Goal: Contribute content: Contribute content

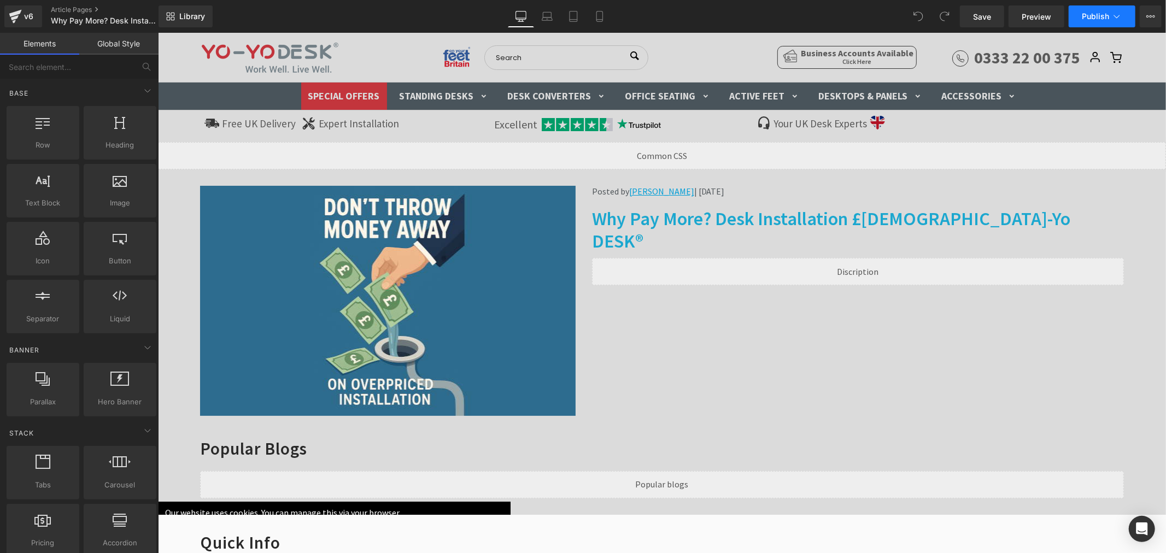
click at [1113, 16] on icon at bounding box center [1116, 16] width 11 height 11
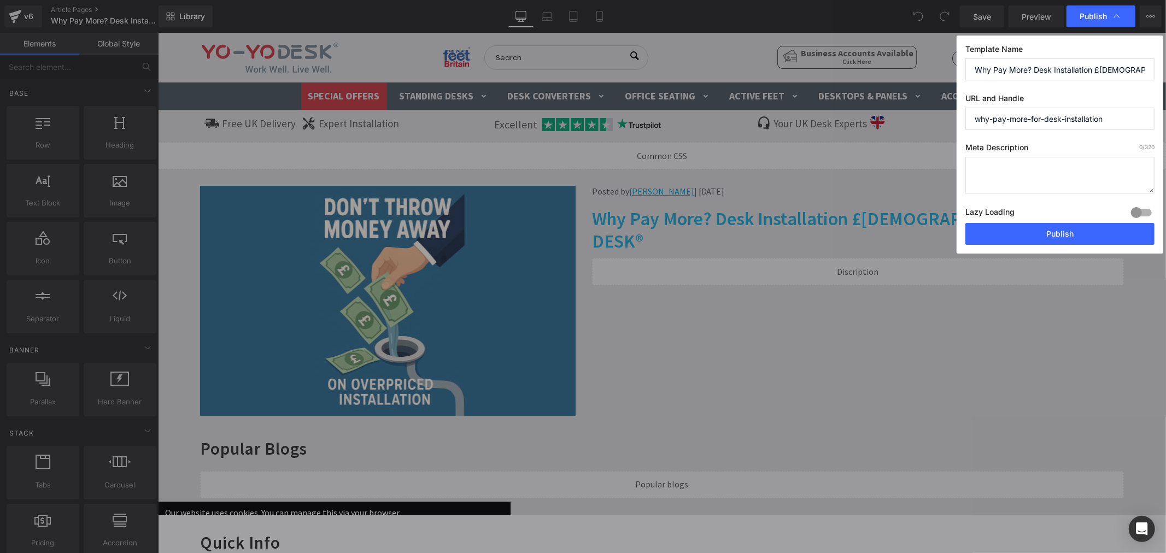
click at [1113, 16] on icon at bounding box center [1116, 16] width 11 height 11
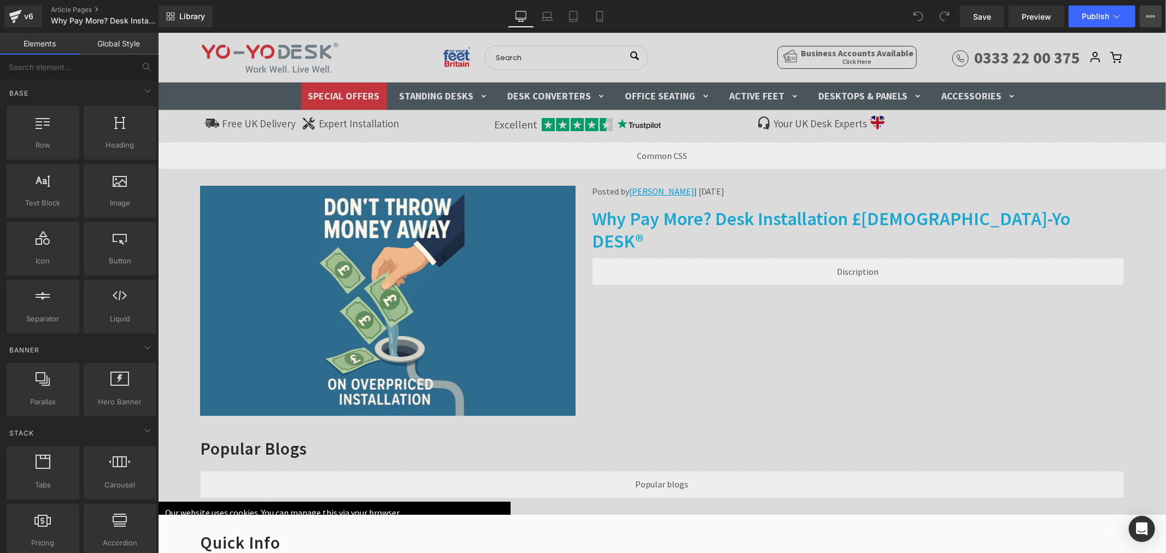
click at [1148, 15] on icon at bounding box center [1150, 16] width 9 height 9
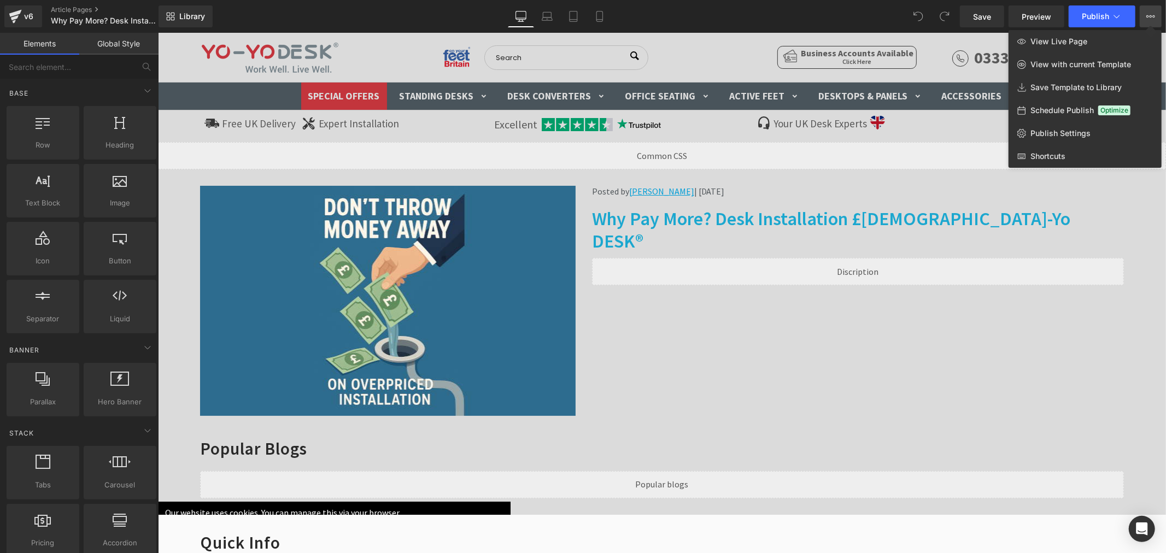
click at [860, 15] on div "Library Desktop Desktop Laptop Tablet Mobile Save Preview Publish Scheduled Vie…" at bounding box center [663, 16] width 1008 height 22
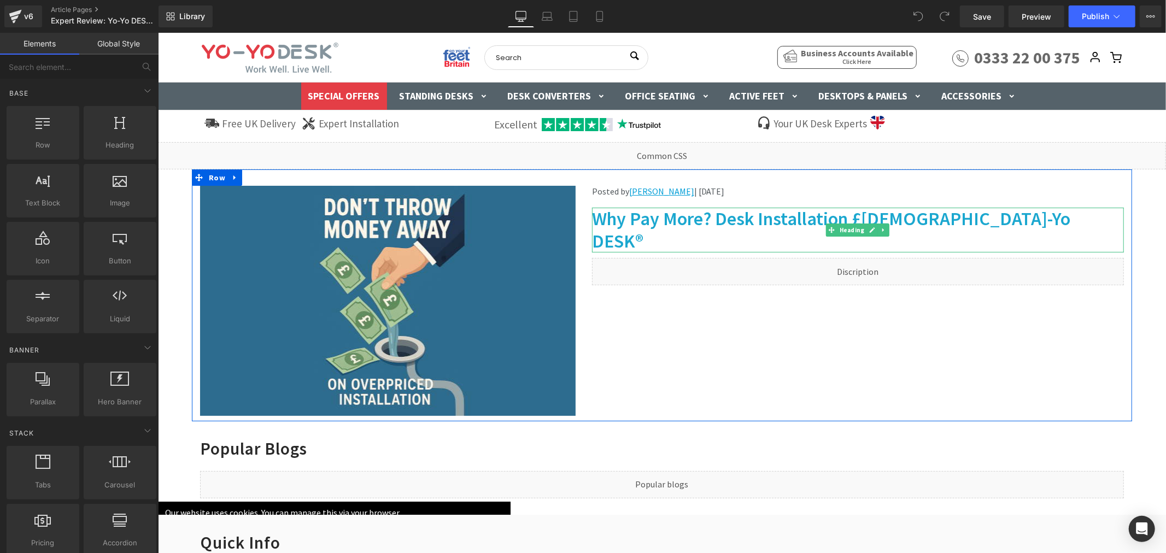
click at [727, 219] on h1 "Why Pay More? Desk Installation £[DEMOGRAPHIC_DATA]-Yo DESK®" at bounding box center [858, 229] width 532 height 45
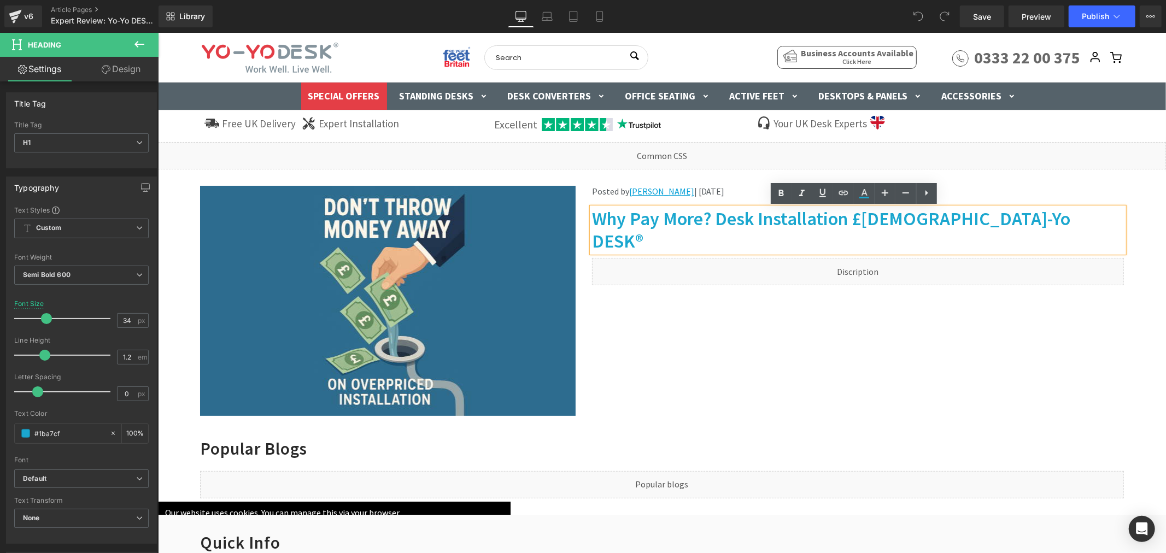
click at [729, 218] on h1 "Why Pay More? Desk Installation £[DEMOGRAPHIC_DATA]-Yo DESK®" at bounding box center [858, 229] width 532 height 45
click at [738, 217] on h1 "Why Pay More? Desk Installation £[DEMOGRAPHIC_DATA]-Yo DESK®" at bounding box center [858, 229] width 532 height 45
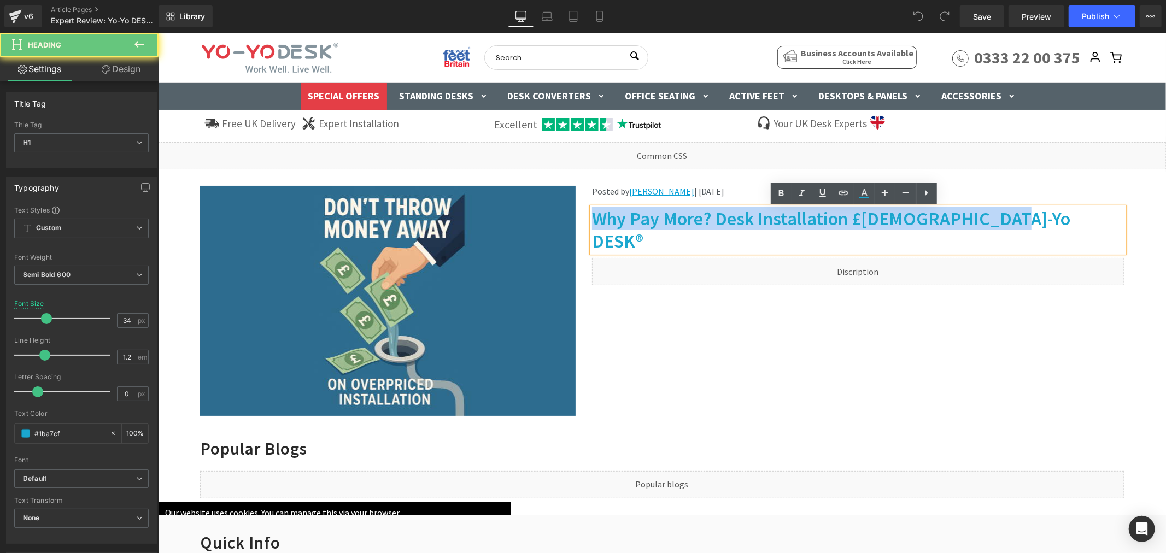
click at [738, 217] on h1 "Why Pay More? Desk Installation £[DEMOGRAPHIC_DATA]-Yo DESK®" at bounding box center [858, 229] width 532 height 45
click at [728, 219] on h1 "Why Pay More? Desk Installation £[DEMOGRAPHIC_DATA]-Yo DESK®" at bounding box center [858, 229] width 532 height 45
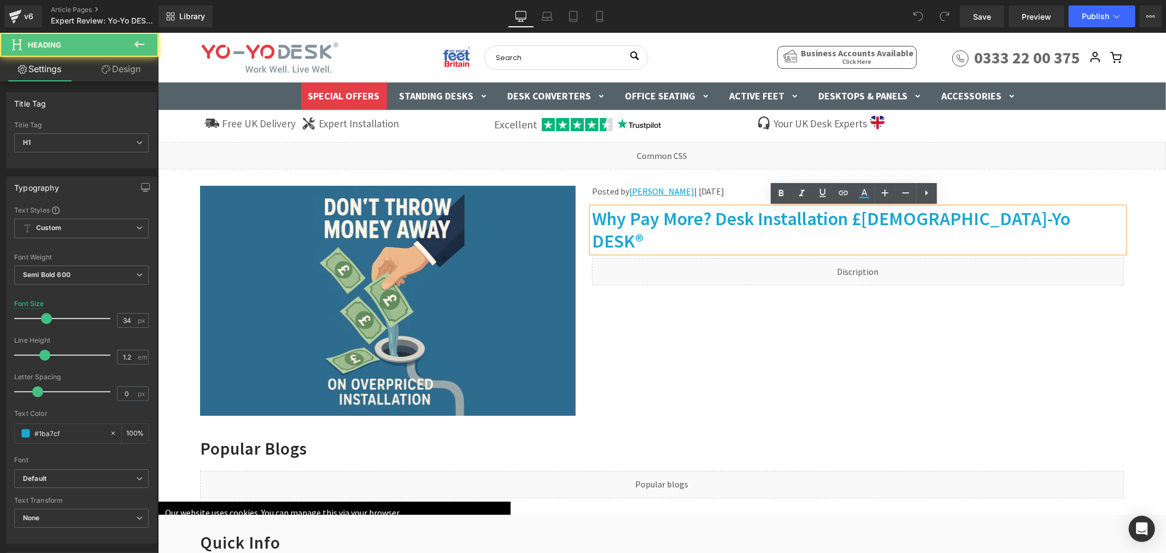
click at [712, 217] on h1 "Why Pay More? Desk Installation £[DEMOGRAPHIC_DATA]-Yo DESK®" at bounding box center [858, 229] width 532 height 45
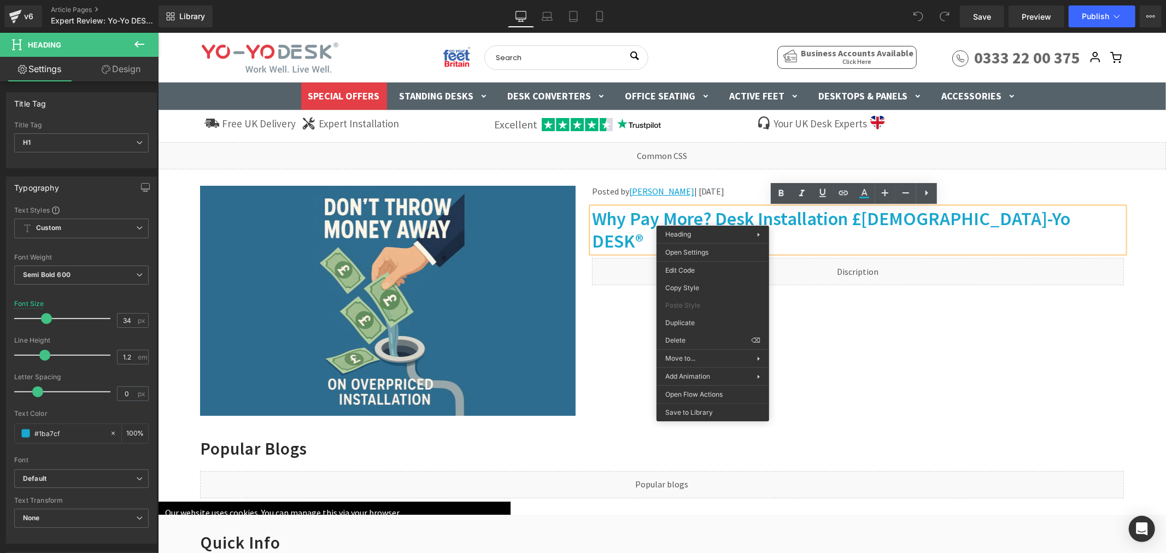
click at [801, 218] on h1 "Why Pay More? Desk Installation £[DEMOGRAPHIC_DATA]-Yo DESK®" at bounding box center [858, 229] width 532 height 45
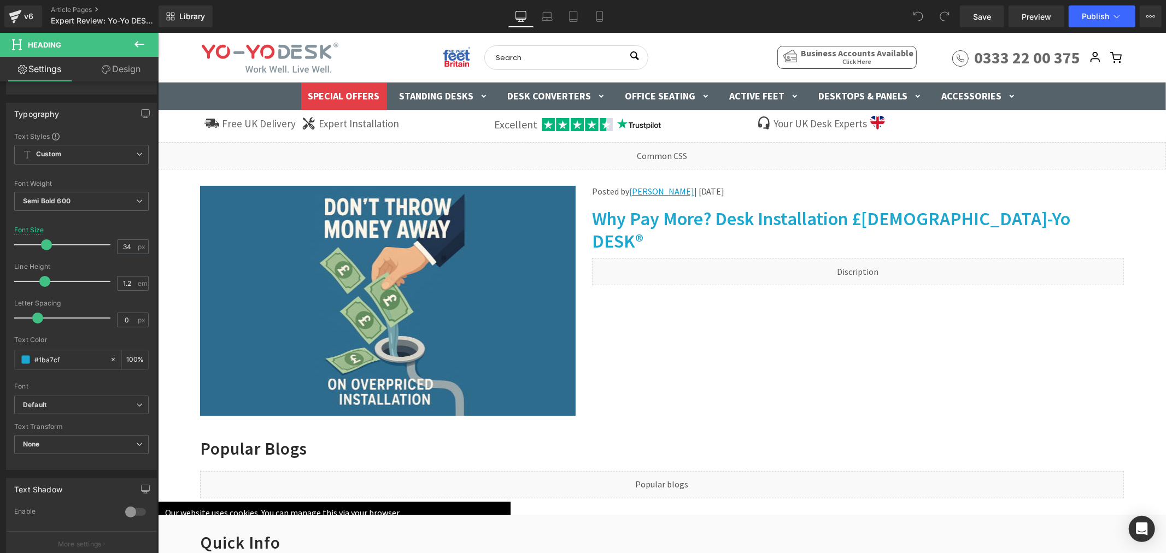
scroll to position [62, 0]
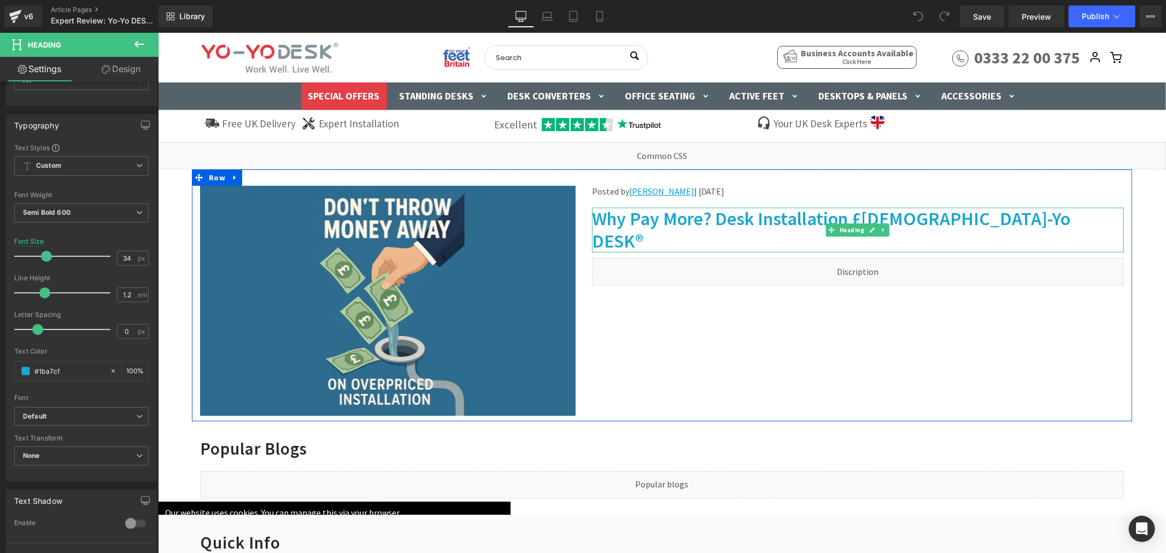
click at [657, 220] on h1 "Why Pay More? Desk Installation £[DEMOGRAPHIC_DATA]-Yo DESK®" at bounding box center [858, 229] width 532 height 45
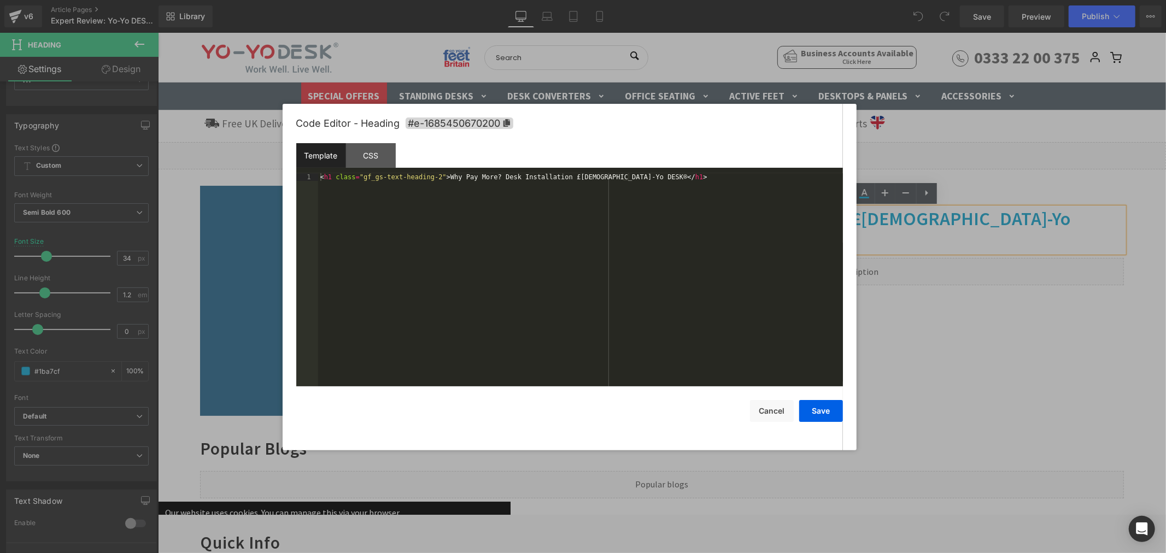
click at [627, 0] on div "You are previewing how the will restyle your page. You can not edit Elements in…" at bounding box center [583, 0] width 1166 height 0
drag, startPoint x: 438, startPoint y: 178, endPoint x: 615, endPoint y: 177, distance: 177.1
click at [615, 177] on div "< h1 class = "gf_gs-text-heading-2" > Why Pay More? Desk Installation £[DEMOGRA…" at bounding box center [580, 287] width 525 height 229
click at [0, 0] on button "Save" at bounding box center [0, 0] width 0 height 0
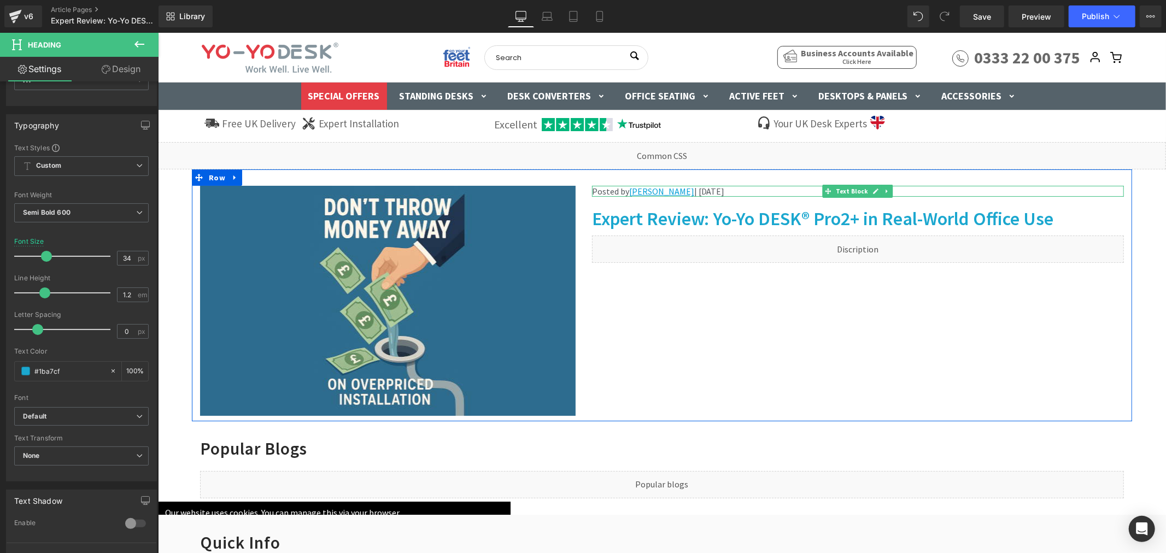
click at [609, 192] on p "Posted by [PERSON_NAME] | [DATE]" at bounding box center [858, 190] width 532 height 11
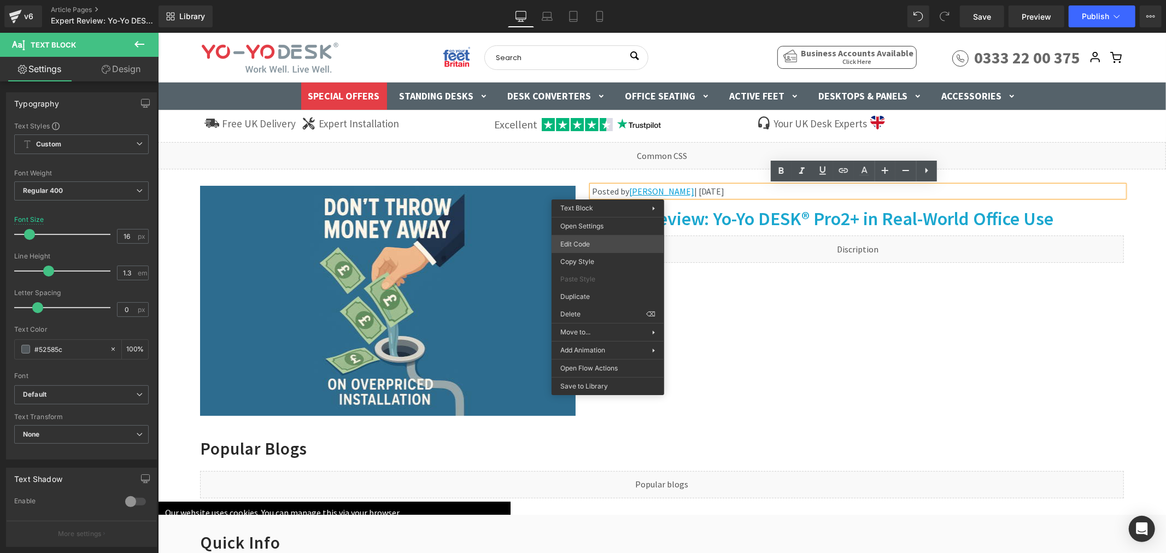
click at [592, 0] on div "You are previewing how the will restyle your page. You can not edit Elements in…" at bounding box center [583, 0] width 1166 height 0
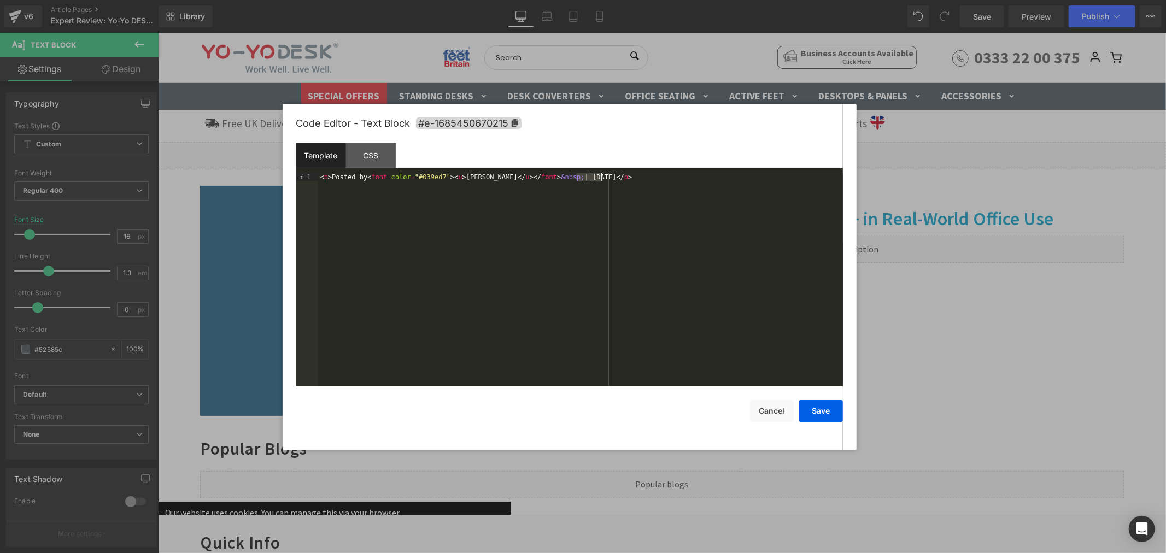
drag, startPoint x: 576, startPoint y: 177, endPoint x: 600, endPoint y: 177, distance: 24.1
click at [600, 177] on div "< p > Posted by < font color = "#039ed7" > < u > [PERSON_NAME] </ u > </ font >…" at bounding box center [580, 287] width 525 height 229
click at [829, 413] on button "Save" at bounding box center [821, 411] width 44 height 22
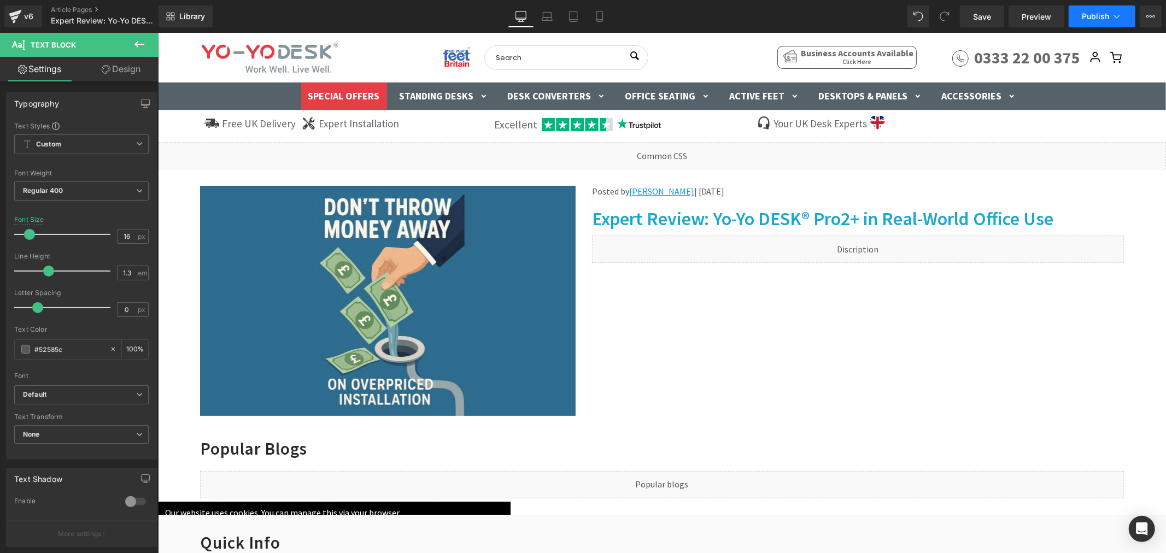
click at [1110, 17] on button "Publish" at bounding box center [1102, 16] width 67 height 22
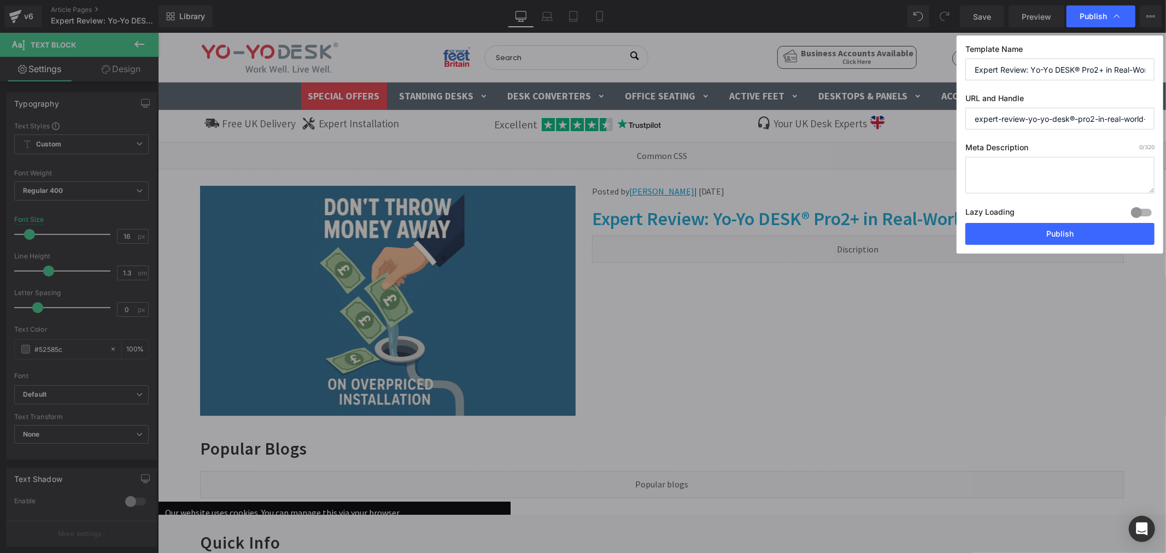
drag, startPoint x: 1072, startPoint y: 116, endPoint x: 1079, endPoint y: 114, distance: 7.4
click at [1079, 114] on input "expert-review-yo-yo-desk®-pro2-in-real-world-office-use" at bounding box center [1060, 119] width 189 height 22
drag, startPoint x: 1092, startPoint y: 119, endPoint x: 1151, endPoint y: 119, distance: 59.0
click at [1151, 119] on input "expert-review-yo-yo-desk-pro2-in-real-world-office-use" at bounding box center [1060, 119] width 189 height 22
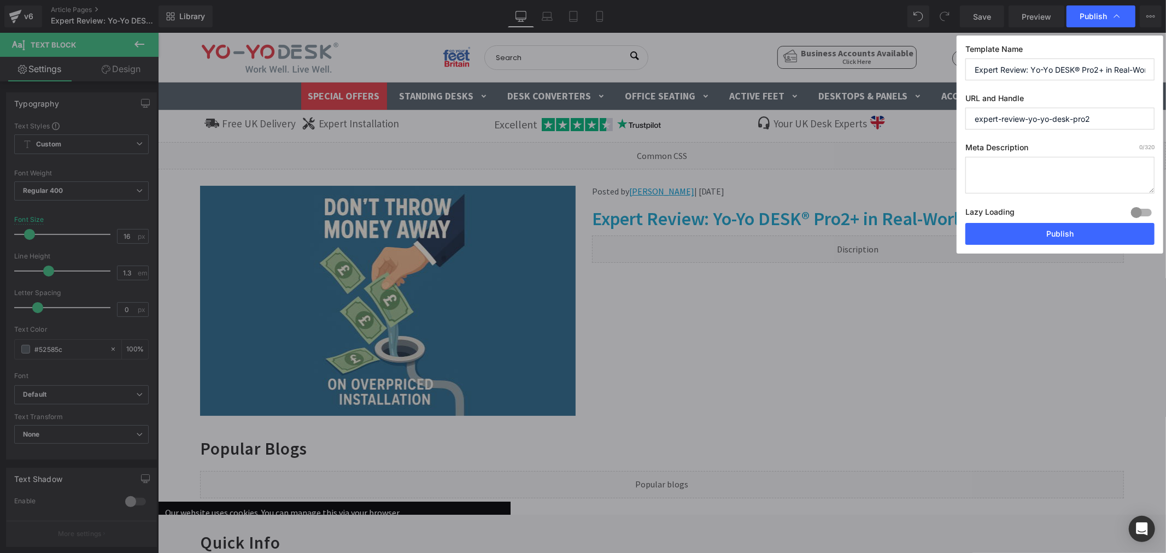
scroll to position [0, 0]
type input "expert-review-yo-yo-desk-pro2"
click at [1096, 15] on span "Publish" at bounding box center [1093, 16] width 27 height 10
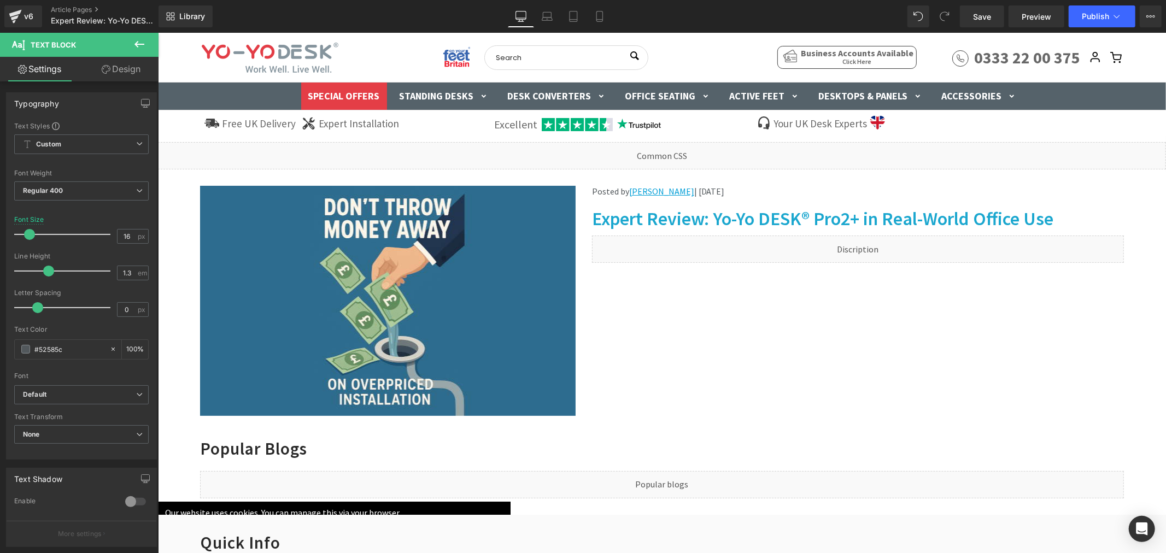
click at [1096, 15] on span "Publish" at bounding box center [1095, 16] width 27 height 9
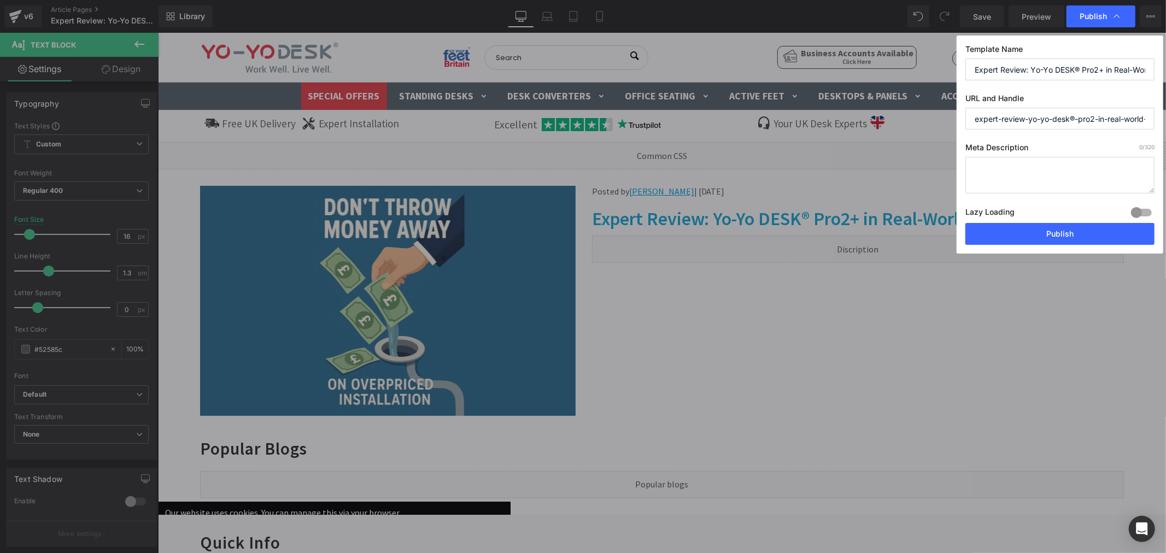
click at [1096, 15] on span "Publish" at bounding box center [1093, 16] width 27 height 10
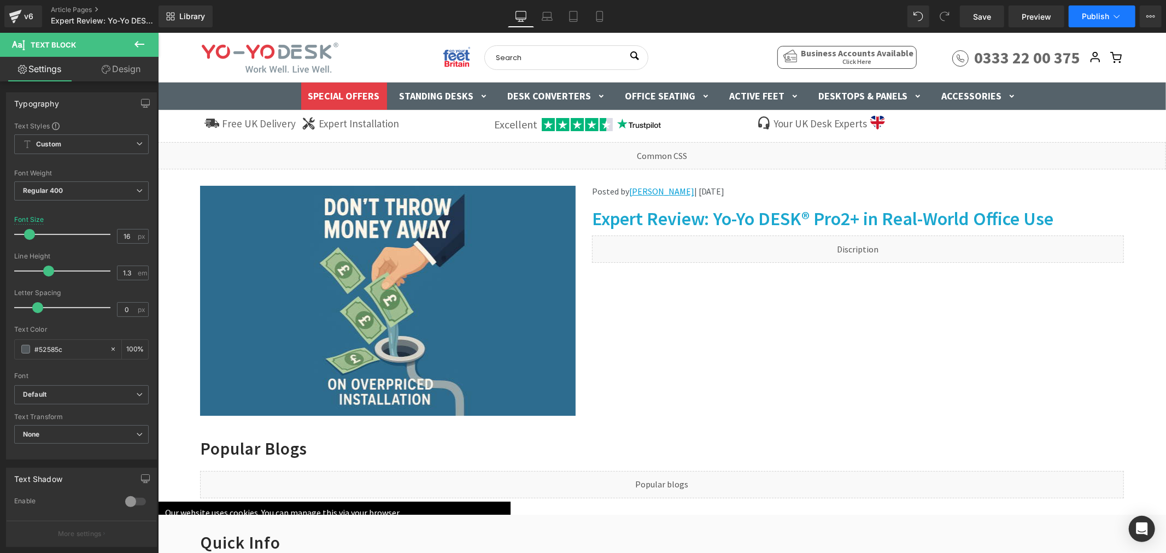
click at [1092, 14] on span "Publish" at bounding box center [1095, 16] width 27 height 9
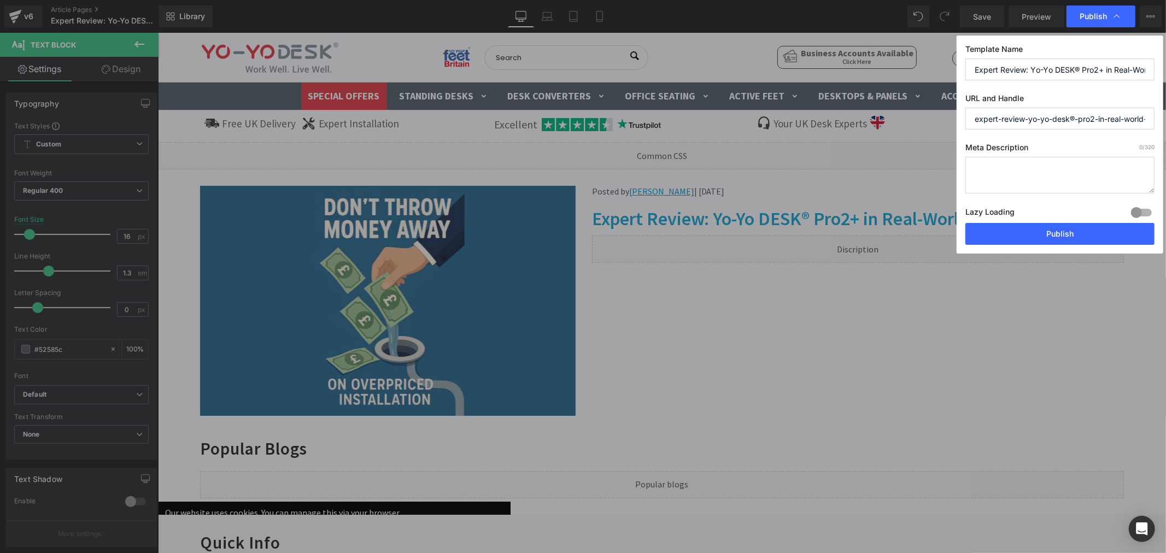
click at [1078, 117] on input "expert-review-yo-yo-desk®-pro2-in-real-world-office-use" at bounding box center [1060, 119] width 189 height 22
drag, startPoint x: 1091, startPoint y: 118, endPoint x: 1146, endPoint y: 113, distance: 54.9
click at [1146, 113] on input "expert-review-yo-yo-desk-pro2-in-real-world-office-use" at bounding box center [1060, 119] width 189 height 22
type input "expert-review-yo-yo-desk-pro2"
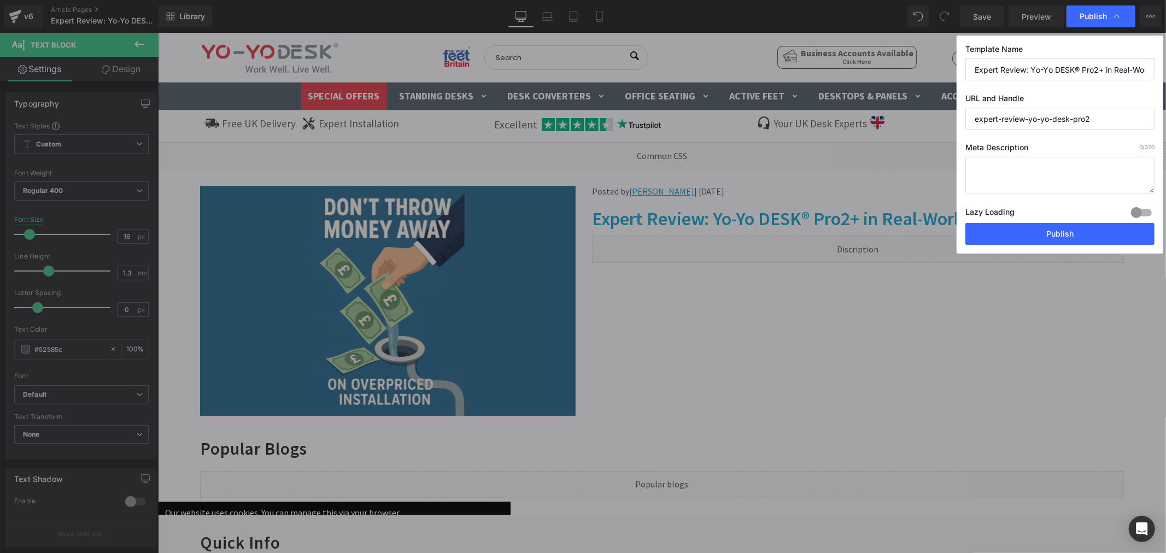
scroll to position [0, 0]
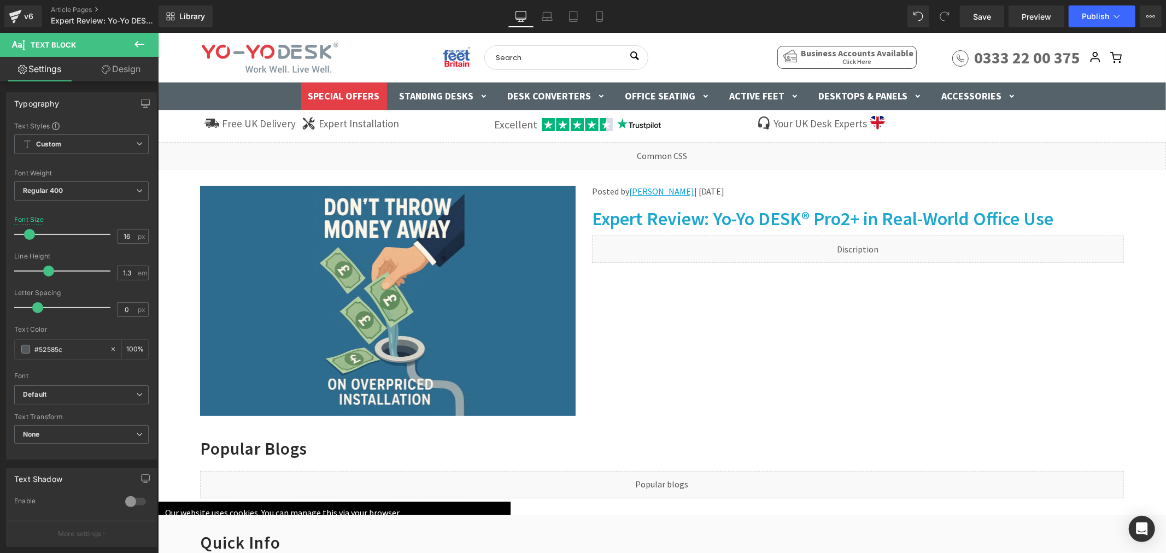
click at [985, 16] on span "Save" at bounding box center [982, 16] width 18 height 11
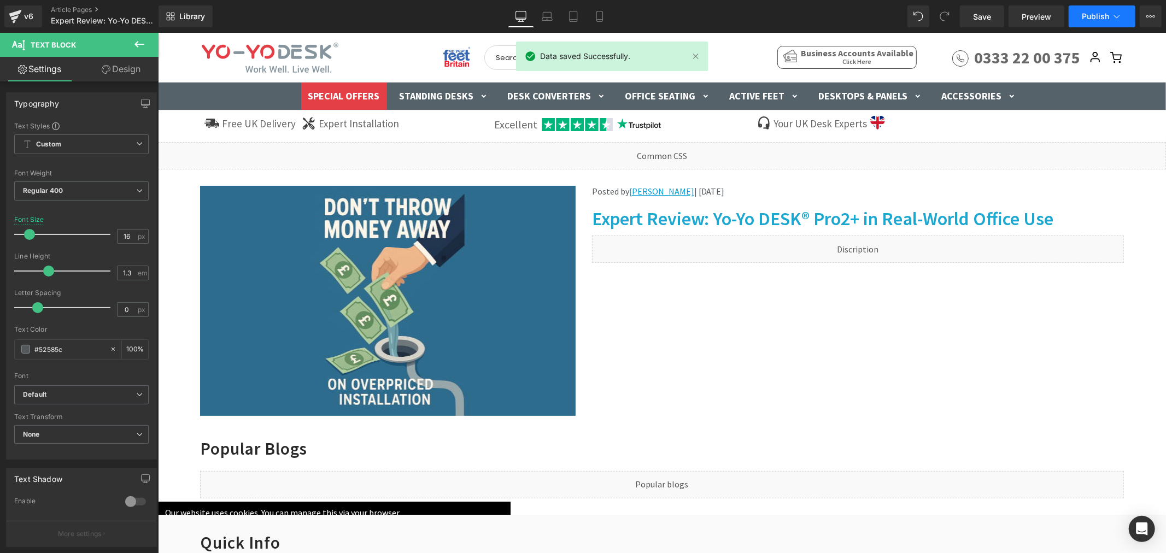
click at [1090, 11] on button "Publish" at bounding box center [1102, 16] width 67 height 22
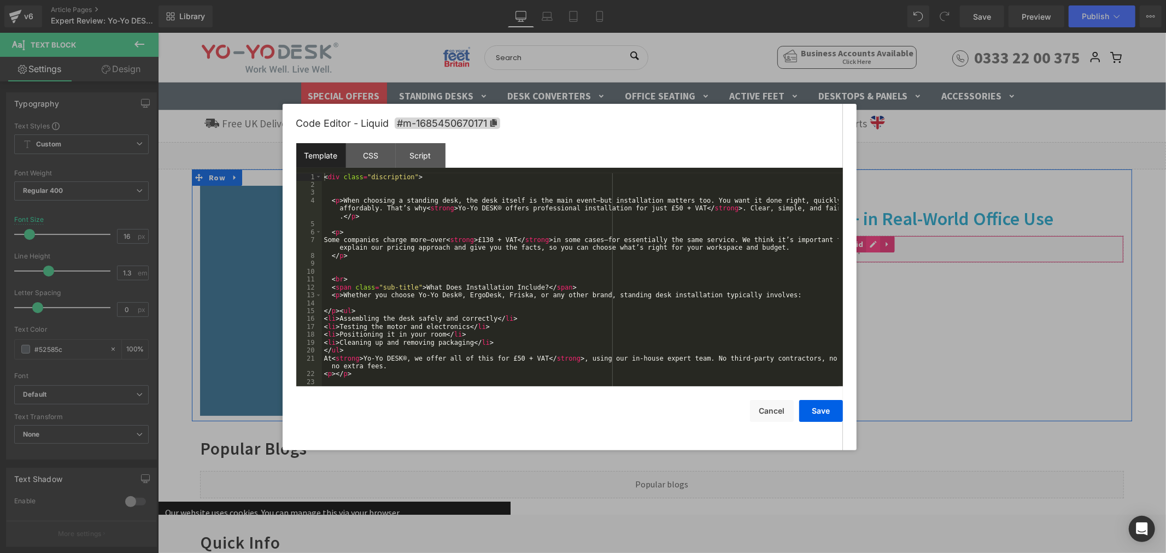
click at [870, 245] on div "Liquid" at bounding box center [858, 248] width 532 height 27
click at [765, 413] on button "Cancel" at bounding box center [772, 411] width 44 height 22
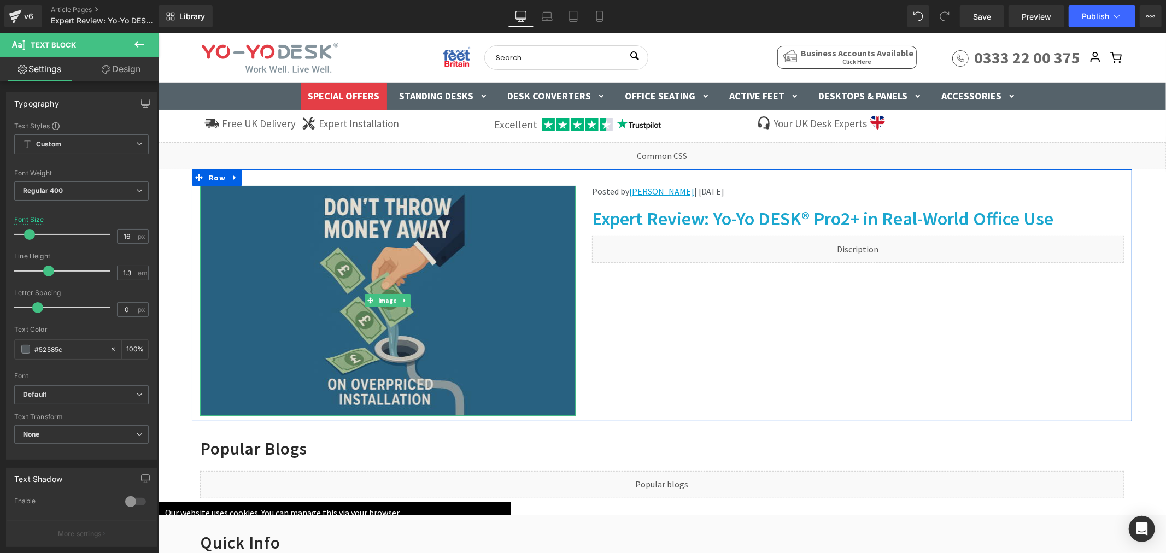
click at [327, 274] on img at bounding box center [388, 300] width 376 height 230
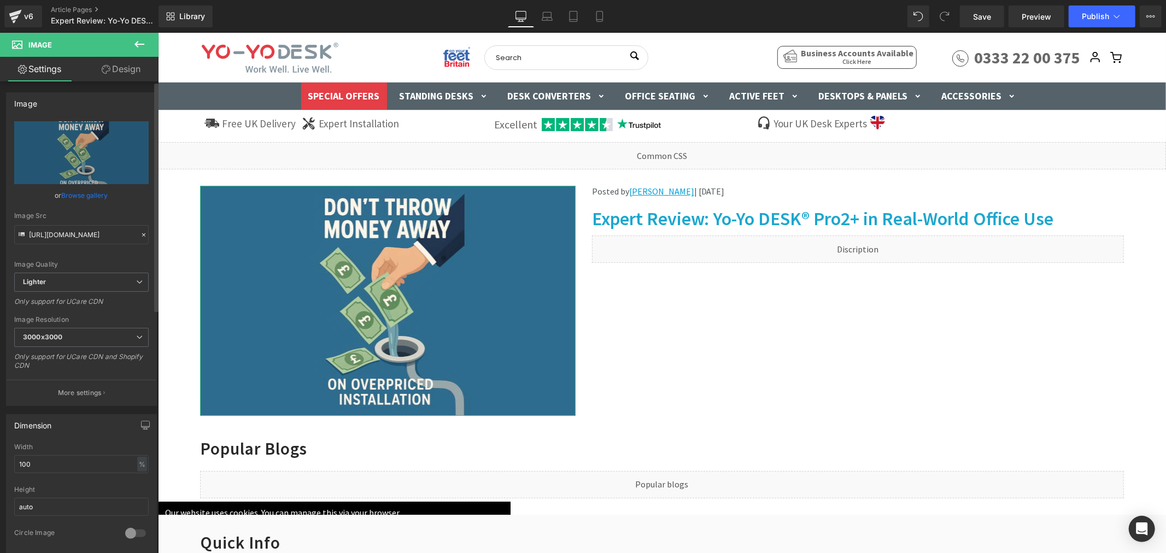
click at [86, 192] on link "Browse gallery" at bounding box center [85, 195] width 46 height 19
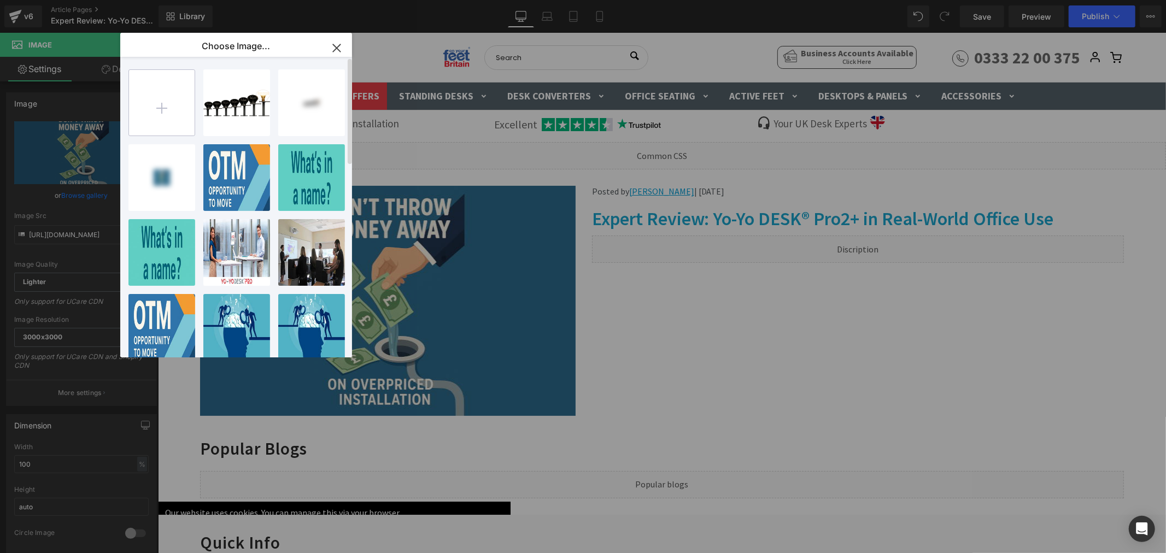
click at [153, 108] on input "file" at bounding box center [162, 103] width 66 height 66
type input "C:\fakepath\Pro2+ MockUp2.png"
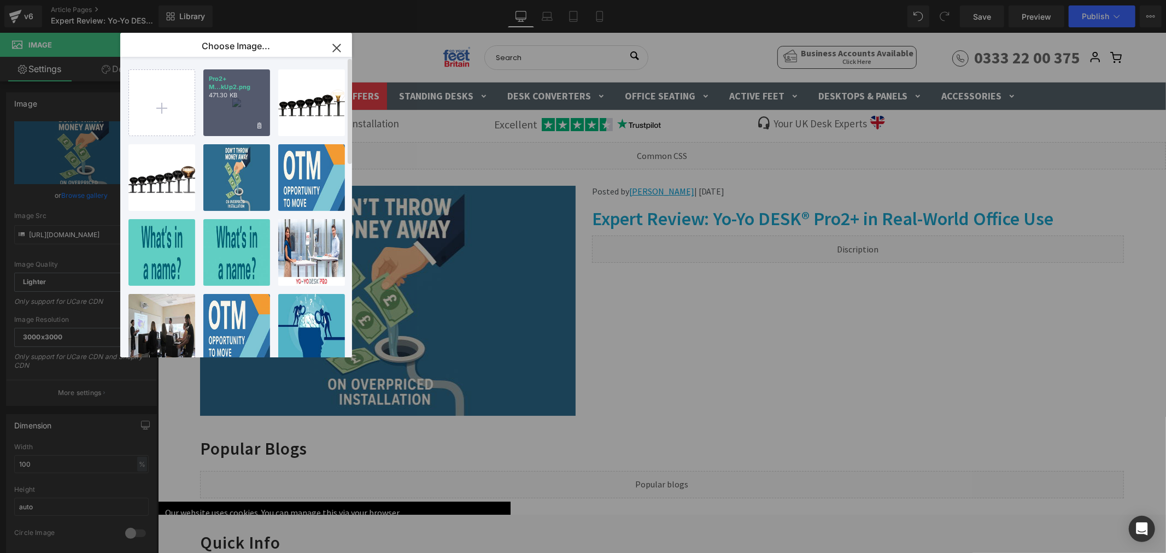
click at [239, 97] on p "471.30 KB" at bounding box center [237, 95] width 56 height 8
type input "[URL][DOMAIN_NAME]"
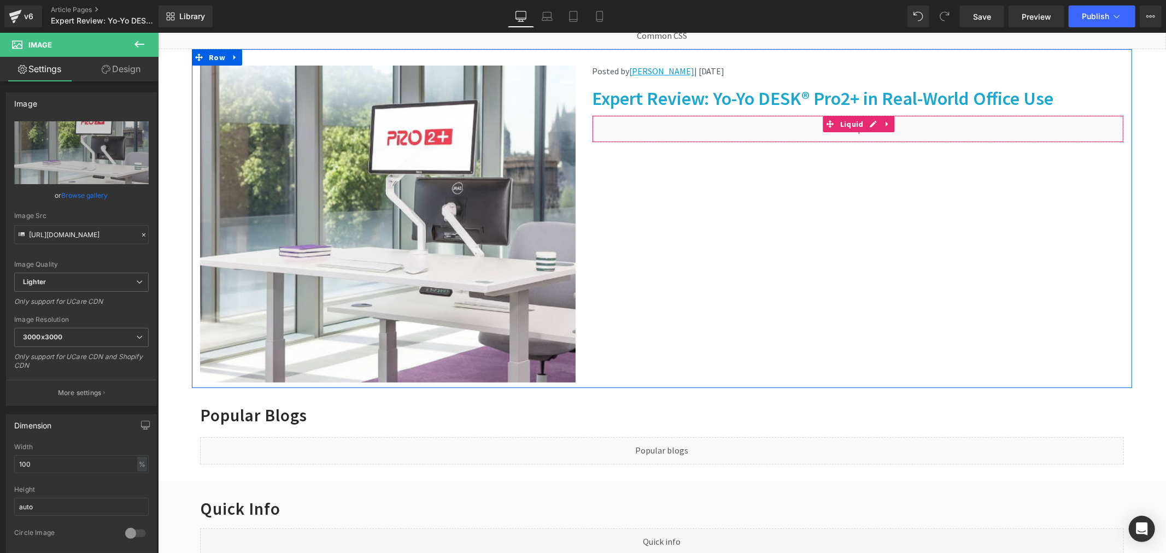
scroll to position [121, 0]
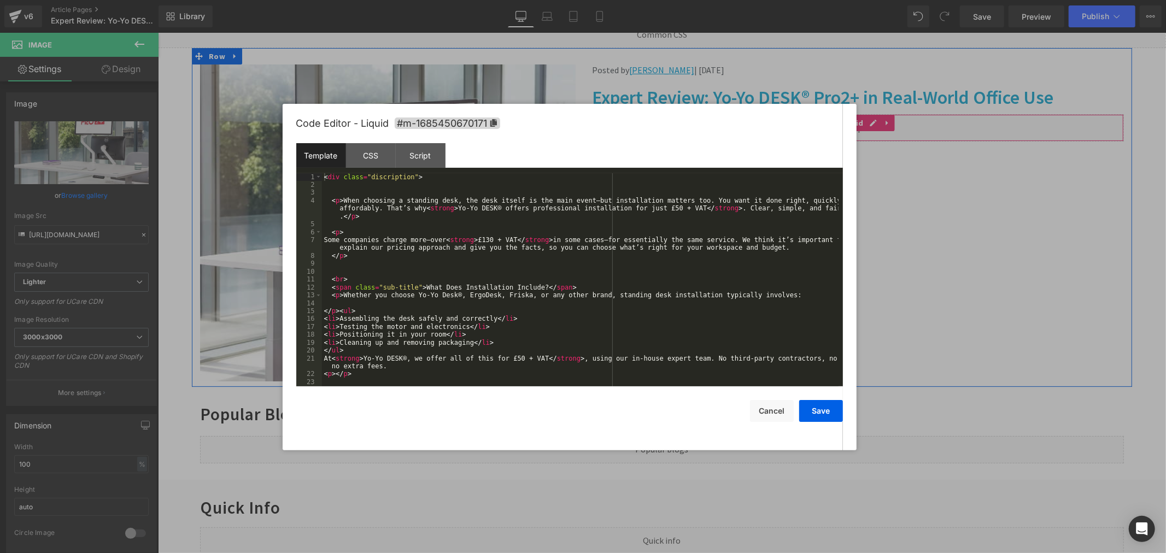
click at [866, 122] on div "Liquid" at bounding box center [858, 127] width 532 height 27
